Goal: Register for event/course: Sign up to attend an event or enroll in a course

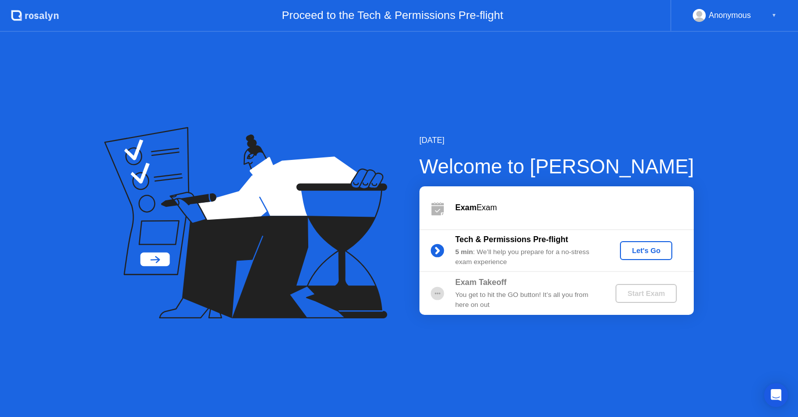
click at [628, 254] on div "Let's Go" at bounding box center [646, 251] width 44 height 8
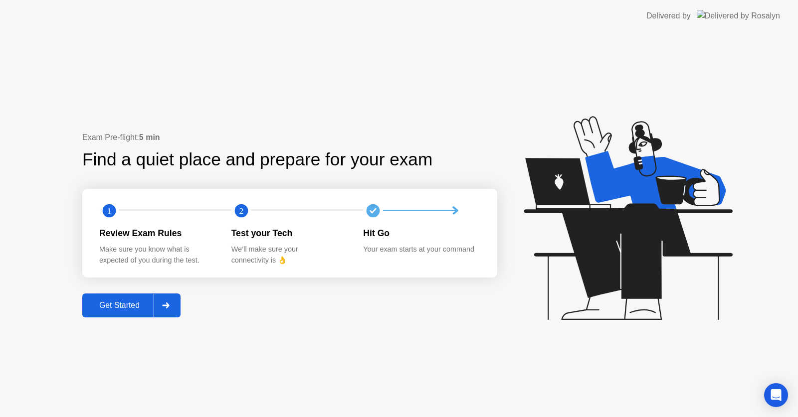
click at [135, 305] on div "Get Started" at bounding box center [119, 305] width 68 height 9
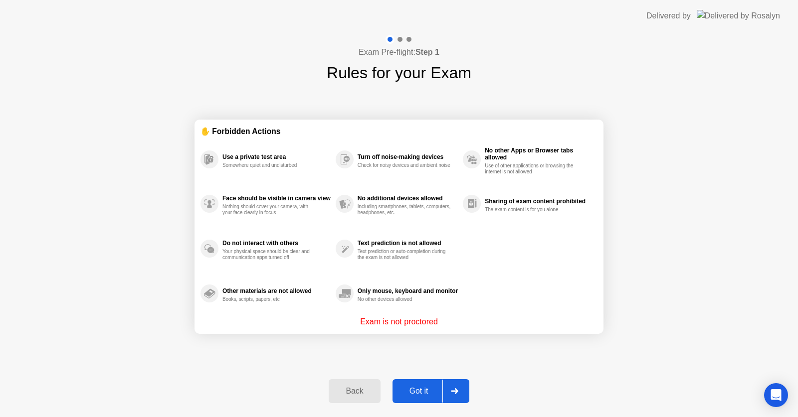
click at [427, 389] on div "Got it" at bounding box center [418, 391] width 47 height 9
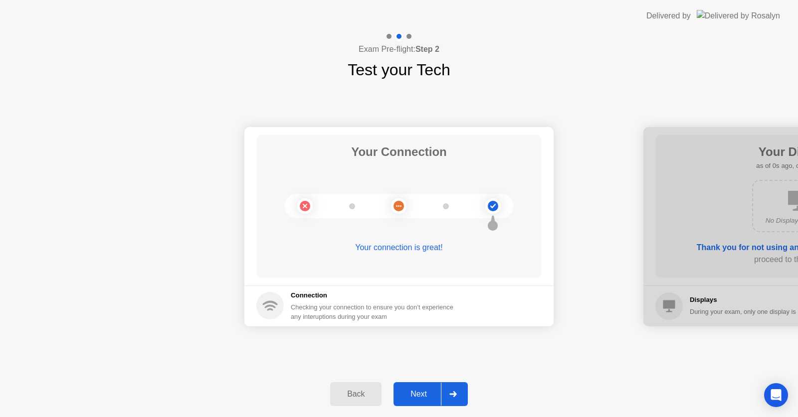
click at [453, 397] on div at bounding box center [453, 394] width 24 height 23
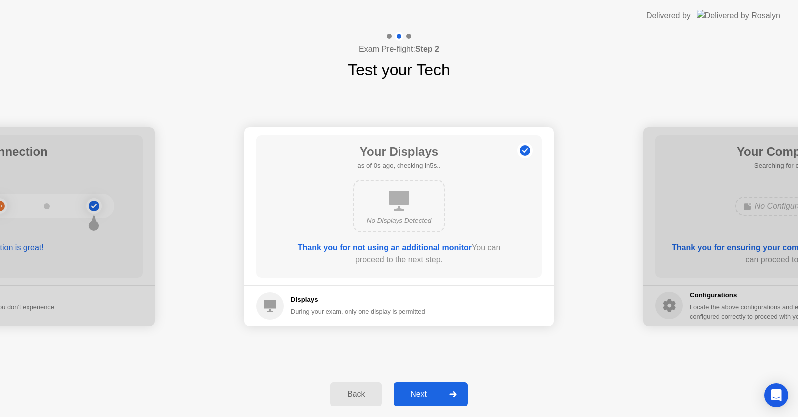
click at [453, 397] on div at bounding box center [453, 394] width 24 height 23
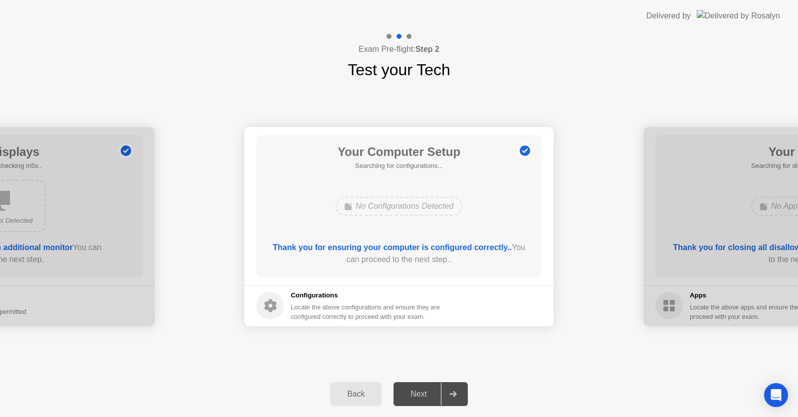
click at [453, 397] on div at bounding box center [453, 394] width 24 height 23
click at [452, 399] on div at bounding box center [453, 394] width 24 height 23
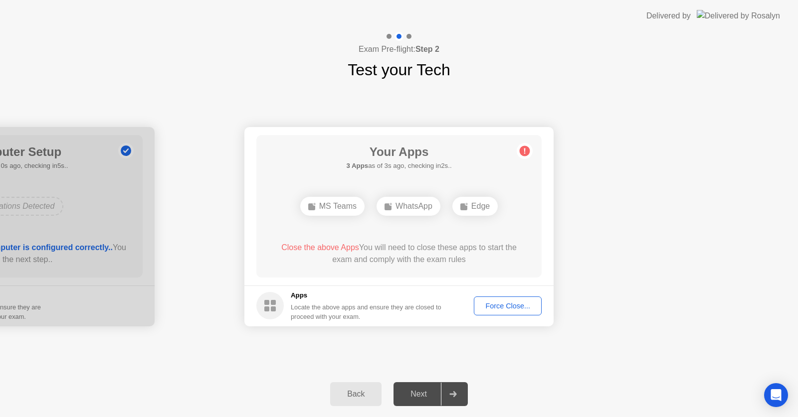
click at [498, 307] on div "Force Close..." at bounding box center [507, 306] width 61 height 8
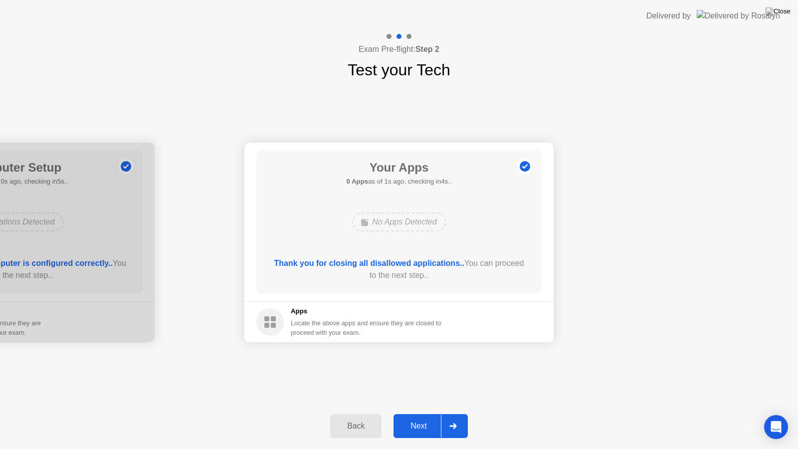
click at [430, 417] on div "Next" at bounding box center [418, 425] width 44 height 9
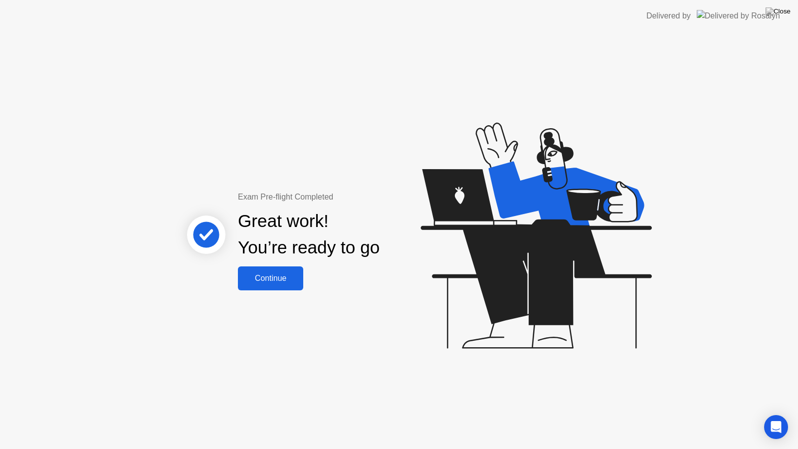
click at [269, 274] on div "Continue" at bounding box center [270, 278] width 59 height 9
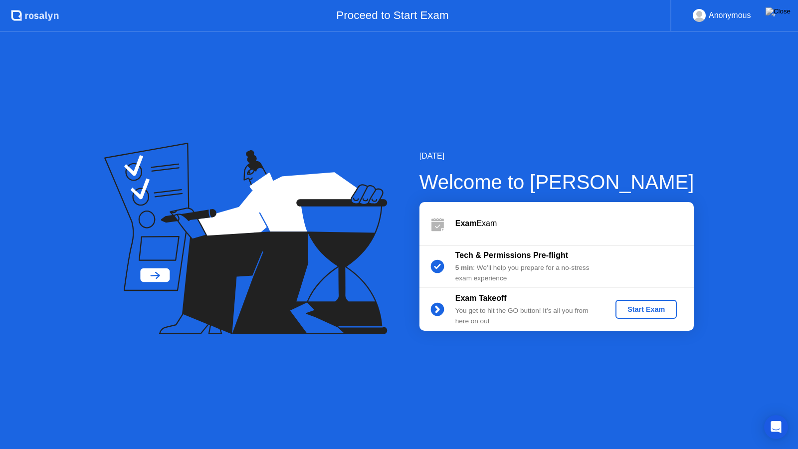
click at [478, 224] on div "Exam Exam" at bounding box center [574, 223] width 238 height 12
click at [634, 318] on button "Start Exam" at bounding box center [645, 309] width 61 height 19
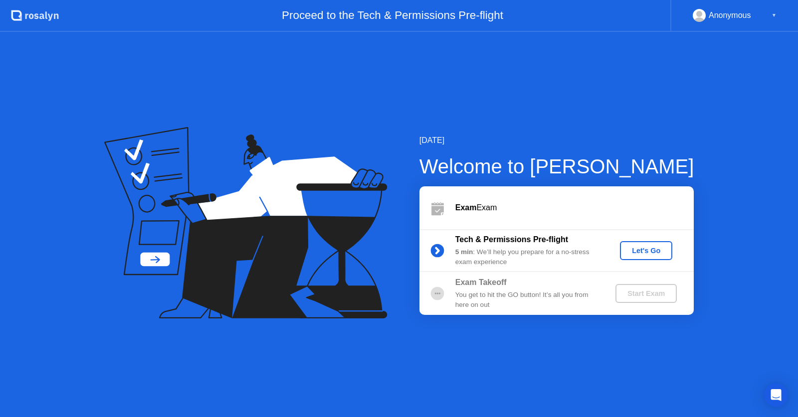
click at [555, 277] on div "Exam Takeoff" at bounding box center [527, 283] width 144 height 12
click at [650, 250] on div "Let's Go" at bounding box center [646, 251] width 44 height 8
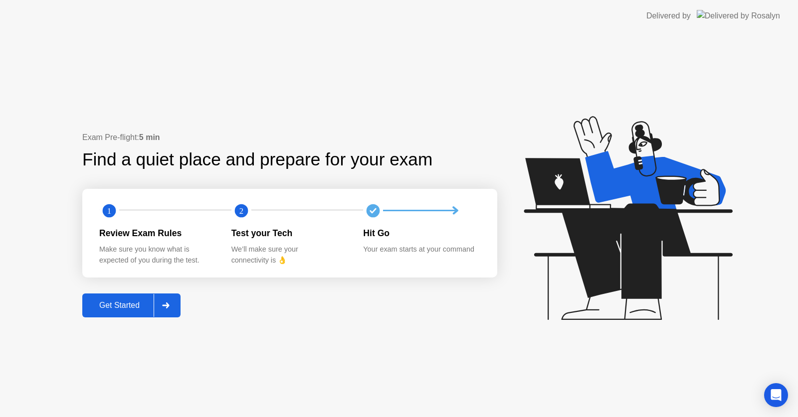
click at [160, 314] on div at bounding box center [166, 305] width 24 height 23
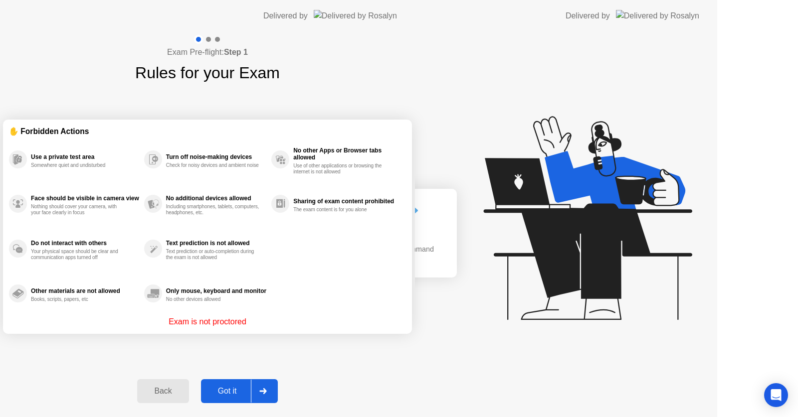
click at [166, 307] on div "Exam Pre-flight: Step 1 Rules for your Exam ✋ Forbidden Actions Use a private t…" at bounding box center [207, 224] width 415 height 385
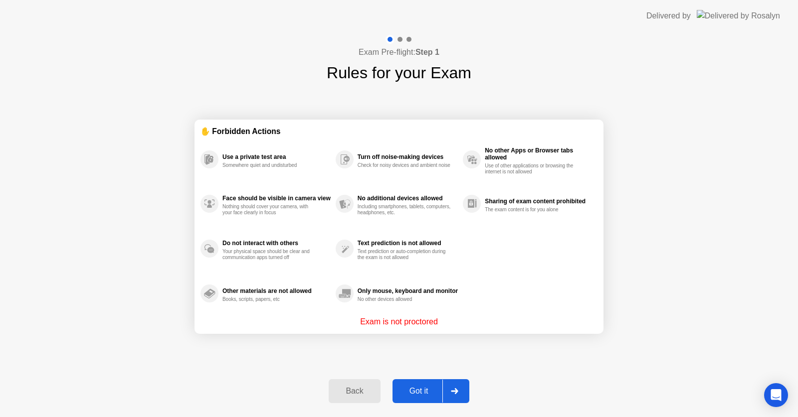
click at [165, 306] on div "Exam Pre-flight: Step 1 Rules for your Exam ✋ Forbidden Actions Use a private t…" at bounding box center [399, 224] width 798 height 385
click at [459, 395] on div at bounding box center [454, 391] width 24 height 23
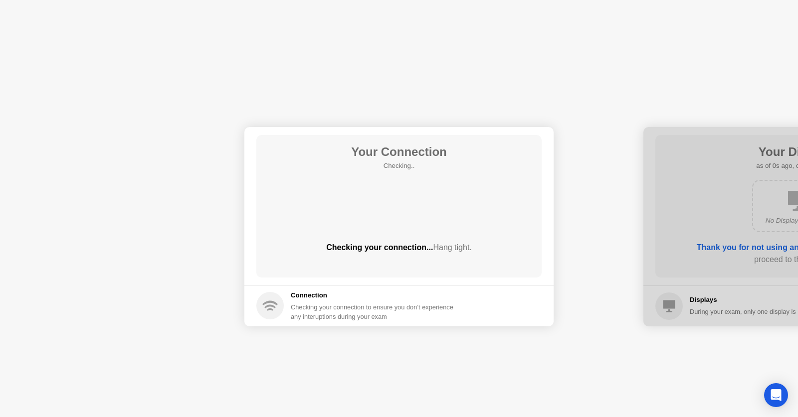
drag, startPoint x: 459, startPoint y: 395, endPoint x: 436, endPoint y: 388, distance: 24.0
drag, startPoint x: 436, startPoint y: 388, endPoint x: 430, endPoint y: 399, distance: 12.7
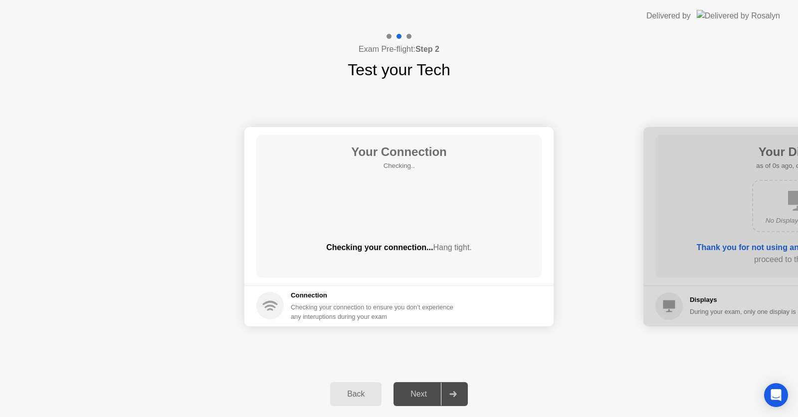
click at [431, 399] on div "Next" at bounding box center [418, 394] width 44 height 9
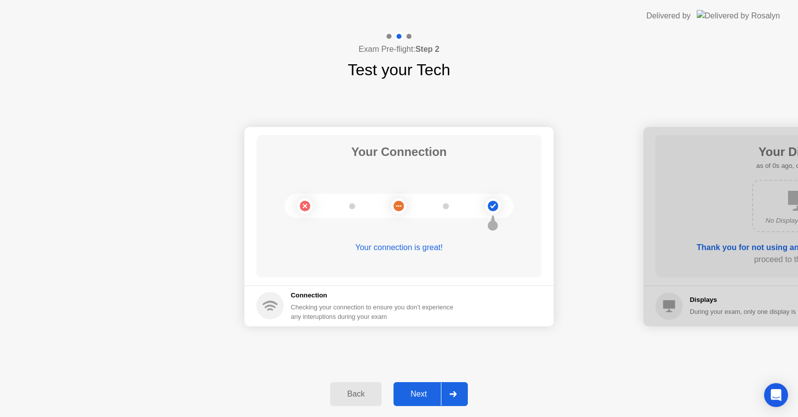
click at [450, 392] on icon at bounding box center [452, 394] width 7 height 6
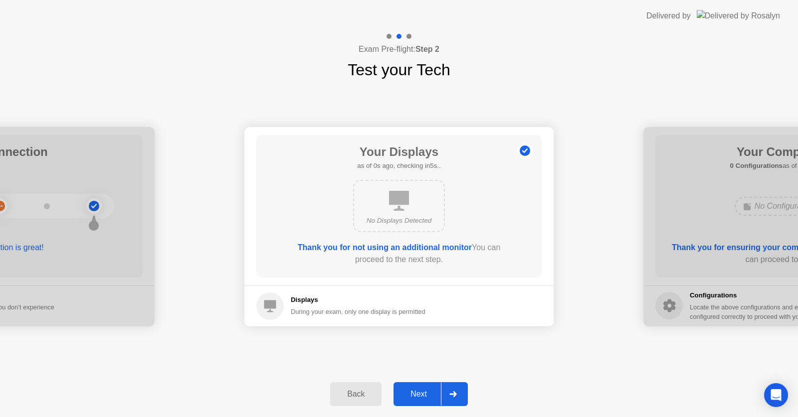
click at [449, 390] on div at bounding box center [453, 394] width 24 height 23
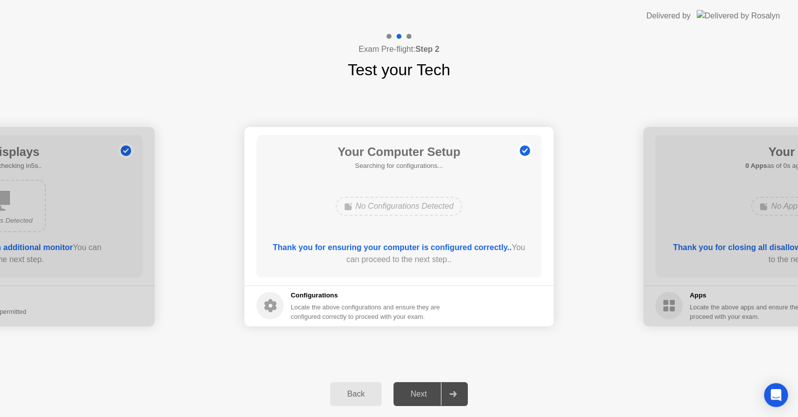
click at [450, 389] on div at bounding box center [453, 394] width 24 height 23
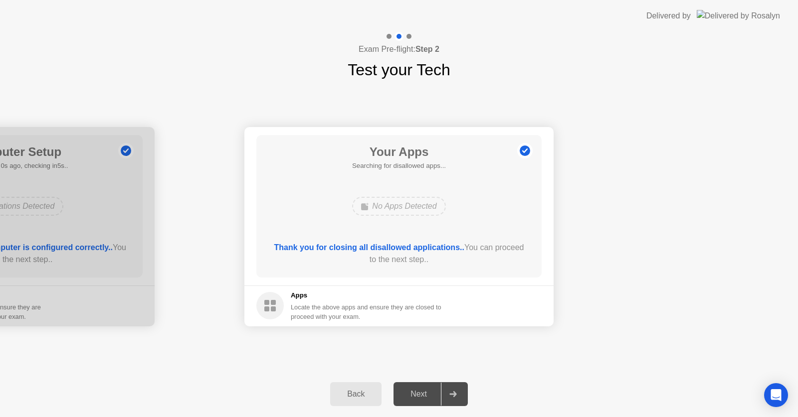
click at [449, 389] on div at bounding box center [453, 394] width 24 height 23
click at [448, 390] on div at bounding box center [453, 394] width 24 height 23
click at [448, 392] on div at bounding box center [453, 394] width 24 height 23
drag, startPoint x: 448, startPoint y: 392, endPoint x: 455, endPoint y: 389, distance: 7.6
click at [449, 392] on div at bounding box center [453, 394] width 24 height 23
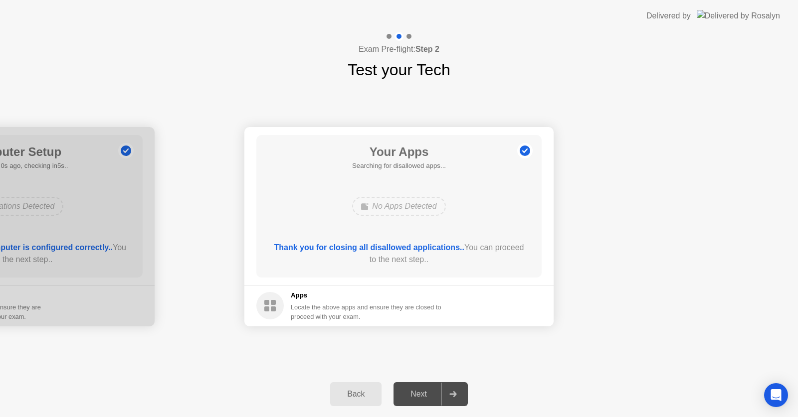
click at [455, 389] on div at bounding box center [453, 394] width 24 height 23
click at [453, 389] on div at bounding box center [453, 394] width 24 height 23
click at [455, 391] on icon at bounding box center [452, 394] width 7 height 6
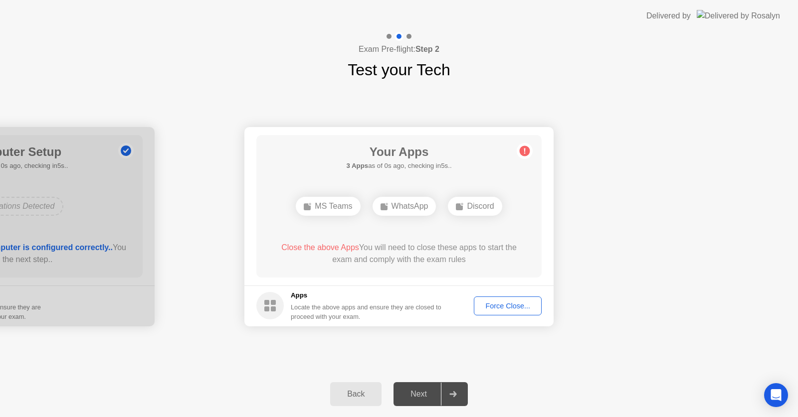
click at [456, 391] on icon at bounding box center [452, 394] width 7 height 6
click at [454, 394] on icon at bounding box center [452, 394] width 7 height 6
click at [454, 395] on icon at bounding box center [452, 394] width 7 height 6
drag, startPoint x: 454, startPoint y: 395, endPoint x: 464, endPoint y: 389, distance: 12.1
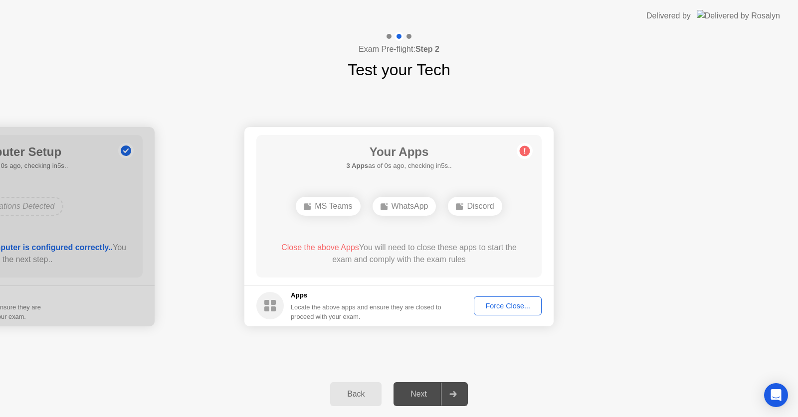
click at [455, 394] on icon at bounding box center [452, 394] width 7 height 6
click at [464, 389] on div at bounding box center [453, 394] width 24 height 23
drag, startPoint x: 461, startPoint y: 390, endPoint x: 456, endPoint y: 397, distance: 9.0
click at [461, 392] on div at bounding box center [453, 394] width 24 height 23
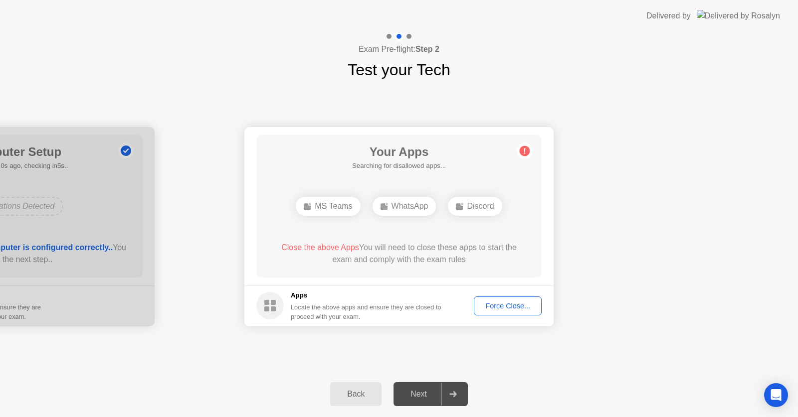
click at [531, 313] on button "Force Close..." at bounding box center [508, 306] width 68 height 19
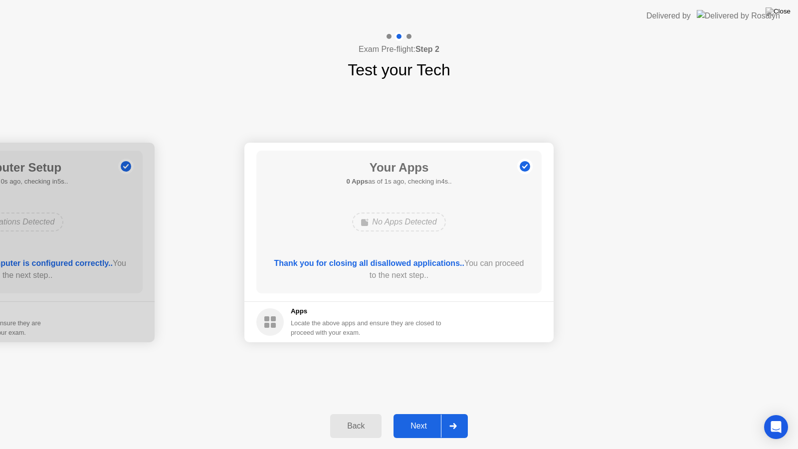
click at [461, 417] on div at bounding box center [453, 425] width 24 height 23
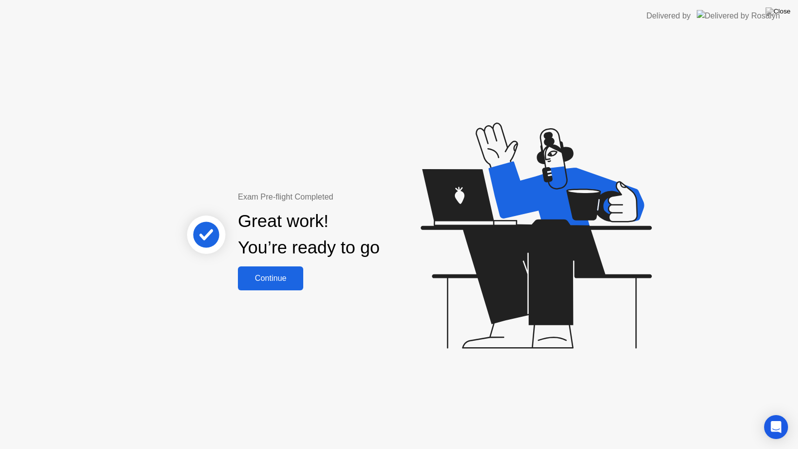
click at [284, 289] on button "Continue" at bounding box center [270, 278] width 65 height 24
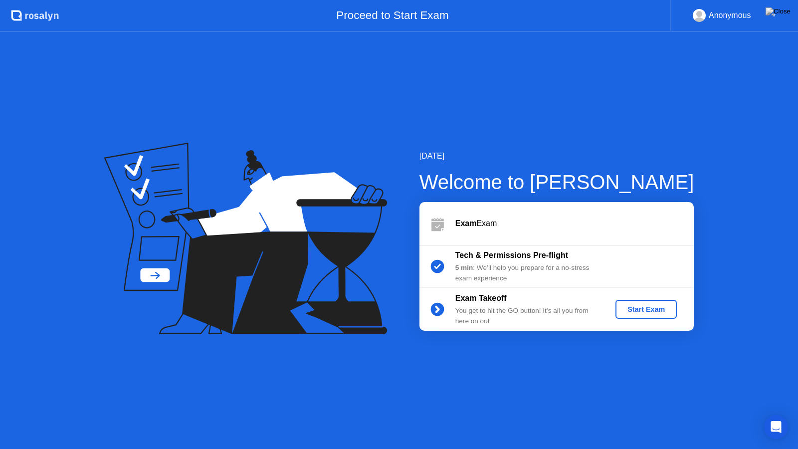
click at [662, 315] on button "Start Exam" at bounding box center [645, 309] width 61 height 19
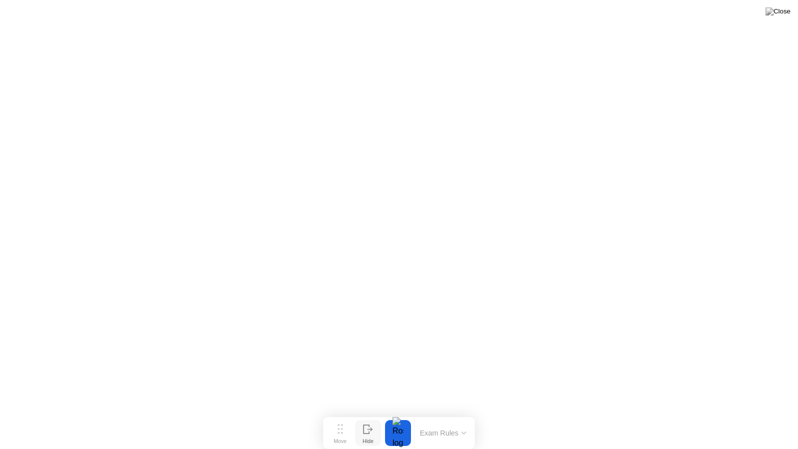
click at [377, 417] on button "Hide" at bounding box center [368, 433] width 26 height 26
click at [769, 417] on button "Show" at bounding box center [759, 433] width 26 height 26
click at [788, 10] on img at bounding box center [777, 11] width 25 height 8
click at [783, 15] on img at bounding box center [777, 11] width 25 height 8
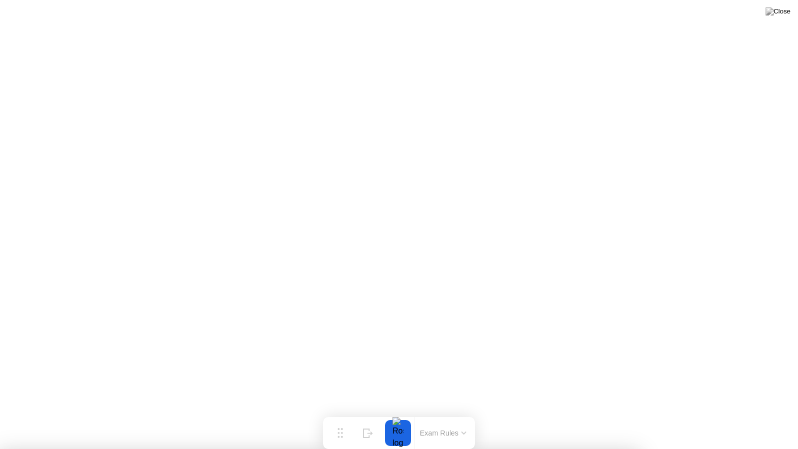
click at [788, 9] on img at bounding box center [777, 11] width 25 height 8
